Goal: Task Accomplishment & Management: Manage account settings

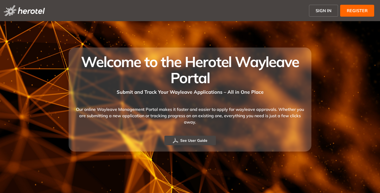
click at [320, 11] on span "SIGN IN" at bounding box center [324, 10] width 16 height 6
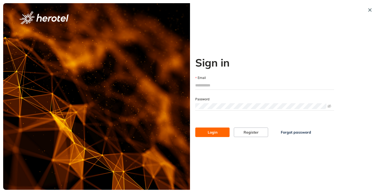
click at [222, 85] on input "Email" at bounding box center [264, 85] width 139 height 8
type input "**********"
click at [195, 127] on button "Login" at bounding box center [212, 131] width 34 height 9
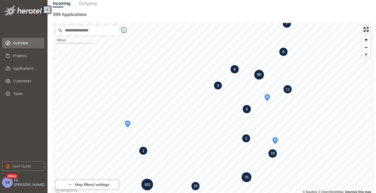
scroll to position [26, 0]
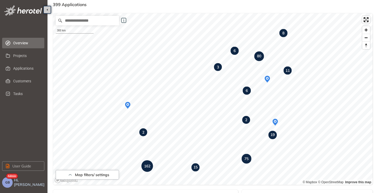
click at [150, 167] on strong "162" at bounding box center [147, 166] width 6 height 5
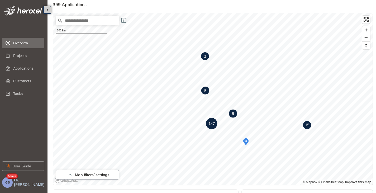
click at [212, 125] on strong "147" at bounding box center [211, 123] width 6 height 5
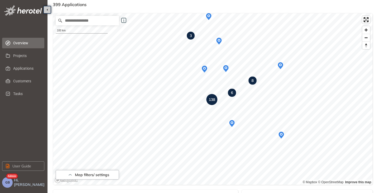
click at [212, 100] on strong "138" at bounding box center [212, 99] width 6 height 5
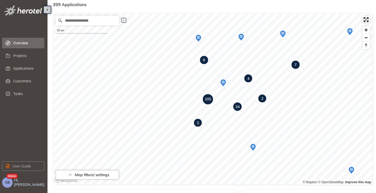
click at [209, 99] on strong "105" at bounding box center [208, 99] width 6 height 5
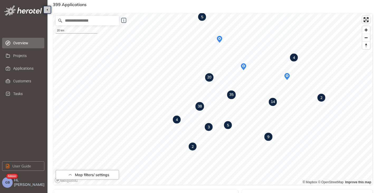
click at [233, 96] on span "35" at bounding box center [231, 95] width 8 height 4
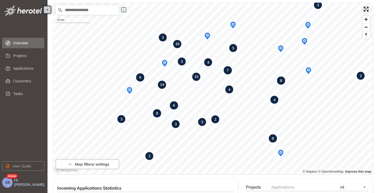
scroll to position [23, 0]
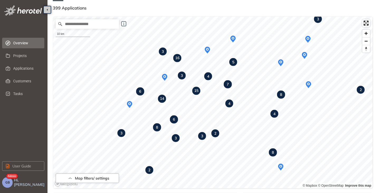
click at [209, 76] on strong "4" at bounding box center [208, 76] width 2 height 5
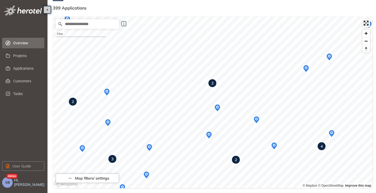
click at [219, 107] on icon "Map marker" at bounding box center [217, 107] width 5 height 7
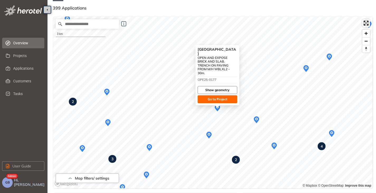
click at [214, 88] on span "Show geometry" at bounding box center [217, 90] width 24 height 5
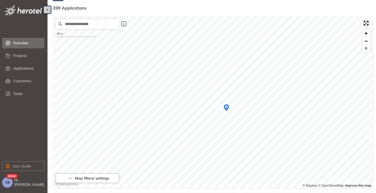
click at [227, 106] on circle "Map marker" at bounding box center [226, 107] width 2 height 2
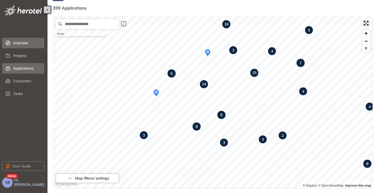
click at [28, 68] on span "Applications" at bounding box center [26, 68] width 27 height 11
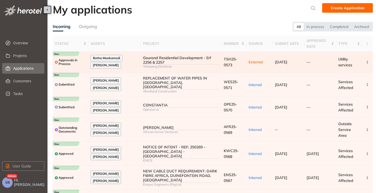
click at [161, 65] on div "Tshepang Electrical" at bounding box center [181, 67] width 77 height 4
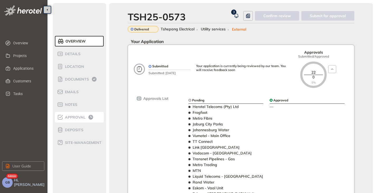
click at [73, 117] on span "Approval" at bounding box center [74, 117] width 22 height 4
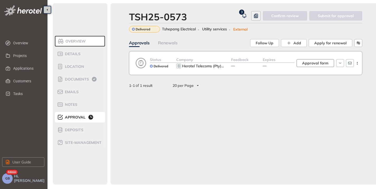
click at [312, 62] on span "Approval form" at bounding box center [315, 63] width 26 height 6
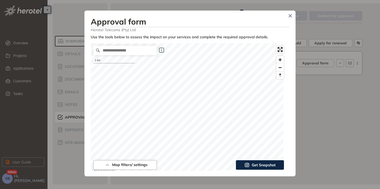
click at [252, 164] on span "Get Snapshot" at bounding box center [264, 165] width 24 height 6
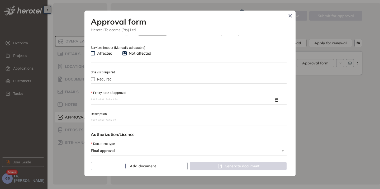
scroll to position [211, 0]
click at [116, 98] on input "Expiry date of approval" at bounding box center [182, 100] width 183 height 6
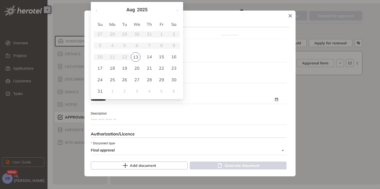
type input "**********"
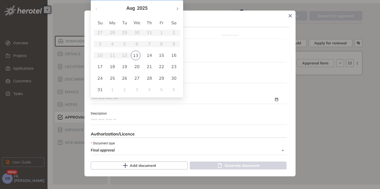
click at [177, 9] on span "button" at bounding box center [177, 8] width 3 height 3
type input "**********"
click at [128, 79] on td "30" at bounding box center [124, 78] width 12 height 11
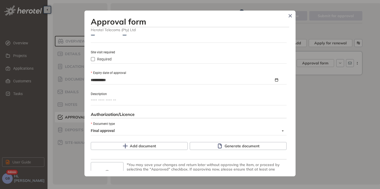
scroll to position [249, 0]
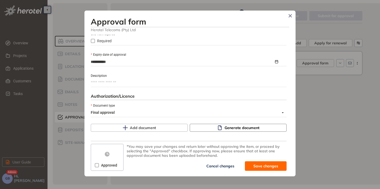
click at [222, 125] on button "Generate document" at bounding box center [238, 128] width 97 height 8
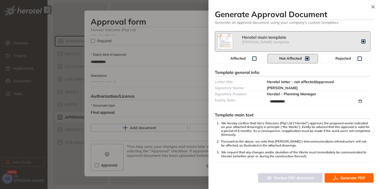
click at [337, 180] on icon "button" at bounding box center [335, 178] width 5 height 6
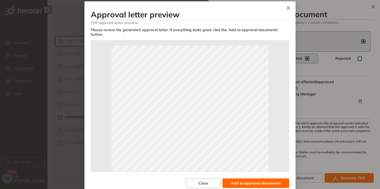
scroll to position [0, 0]
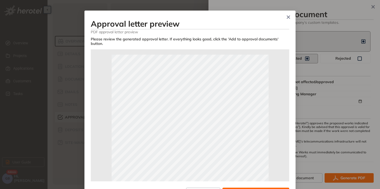
click at [288, 16] on icon "Close" at bounding box center [289, 17] width 4 height 4
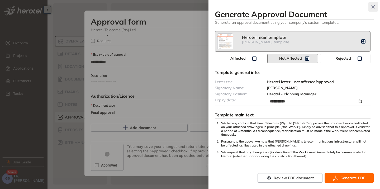
click at [373, 9] on button "button" at bounding box center [372, 6] width 9 height 9
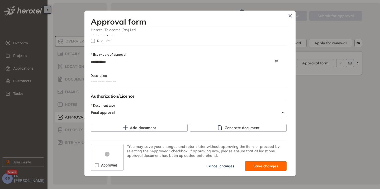
click at [107, 159] on icon at bounding box center [107, 153] width 16 height 16
click at [290, 15] on icon "Close" at bounding box center [290, 15] width 3 height 3
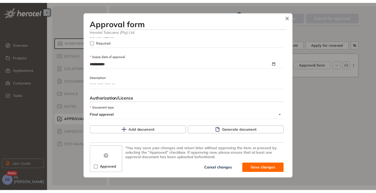
scroll to position [324, 0]
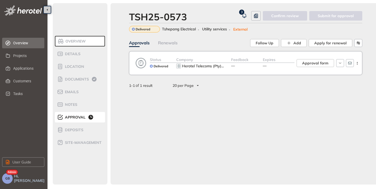
click at [28, 45] on span "Overview" at bounding box center [26, 43] width 27 height 11
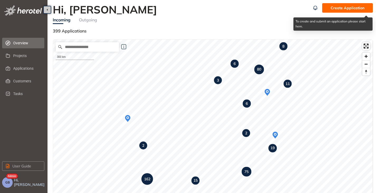
click at [342, 9] on span "Create Application" at bounding box center [348, 8] width 34 height 6
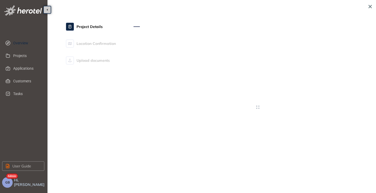
type textarea "**********"
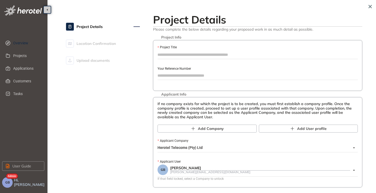
click at [179, 55] on input "Project Title" at bounding box center [258, 55] width 200 height 8
type input "**********"
click at [368, 9] on button "button" at bounding box center [369, 6] width 9 height 9
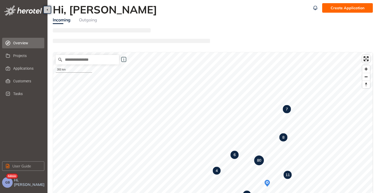
click at [7, 180] on button "GB" at bounding box center [7, 182] width 11 height 11
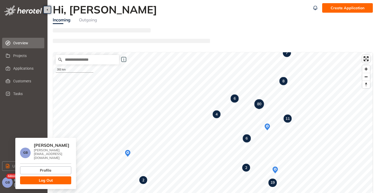
click at [44, 178] on span "Log Out" at bounding box center [46, 180] width 14 height 6
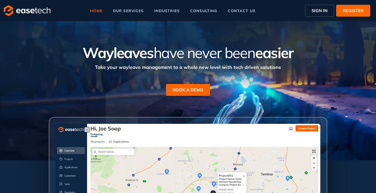
click at [320, 10] on span "SIGN IN" at bounding box center [320, 10] width 16 height 6
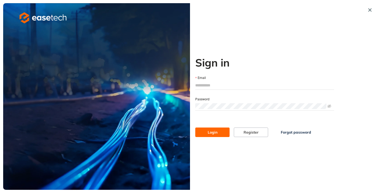
click at [225, 81] on div at bounding box center [264, 85] width 139 height 8
click at [220, 86] on input "Email" at bounding box center [264, 85] width 139 height 8
type input "**********"
click at [217, 130] on button "Login" at bounding box center [212, 131] width 34 height 9
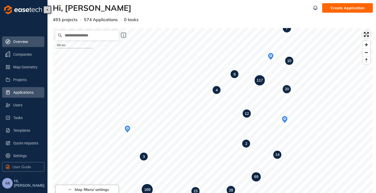
click at [15, 92] on span "Applications" at bounding box center [26, 92] width 27 height 11
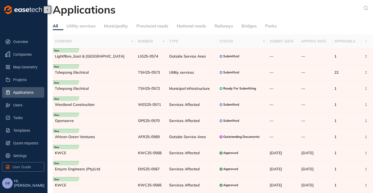
click at [79, 25] on div "Utility services" at bounding box center [80, 26] width 29 height 7
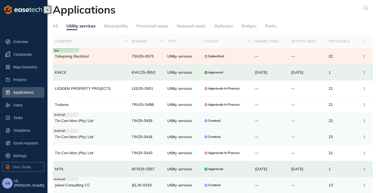
click at [172, 55] on span "Utility services" at bounding box center [179, 56] width 25 height 5
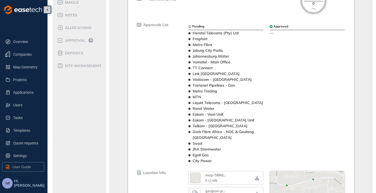
scroll to position [79, 0]
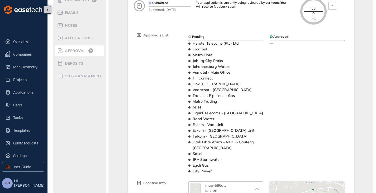
click at [79, 51] on span "Approval" at bounding box center [74, 51] width 22 height 4
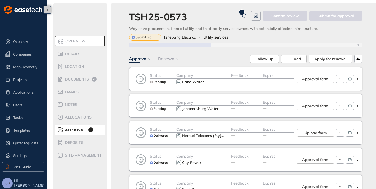
click at [279, 79] on div "Expires —" at bounding box center [279, 79] width 32 height 13
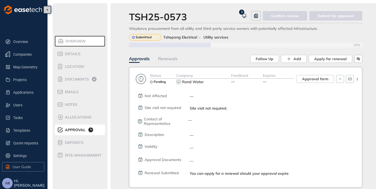
click at [279, 77] on div "Expires" at bounding box center [279, 76] width 32 height 6
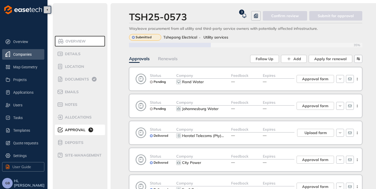
click at [24, 55] on span "Companies" at bounding box center [26, 54] width 27 height 11
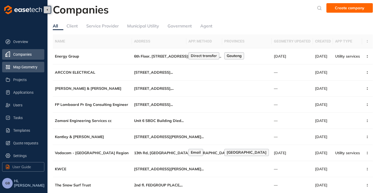
click at [19, 67] on span "Map Geometry" at bounding box center [26, 67] width 27 height 11
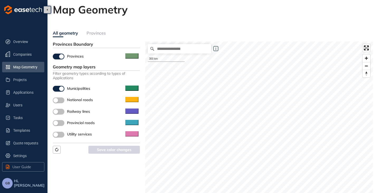
scroll to position [53, 0]
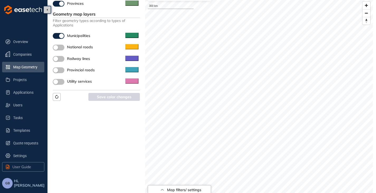
click at [60, 49] on button "button" at bounding box center [59, 48] width 12 height 6
click at [60, 72] on button "button" at bounding box center [59, 70] width 12 height 6
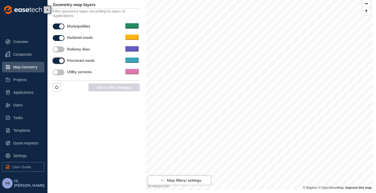
scroll to position [65, 0]
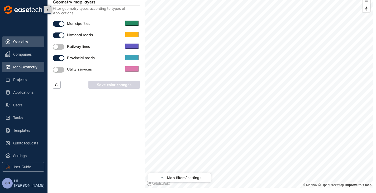
click at [23, 43] on span "Overview" at bounding box center [26, 41] width 27 height 11
